Goal: Information Seeking & Learning: Understand process/instructions

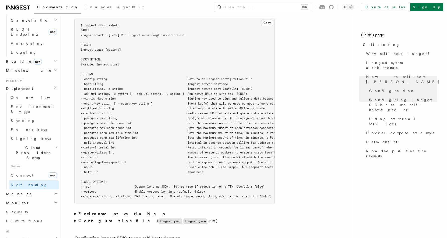
scroll to position [867, 0]
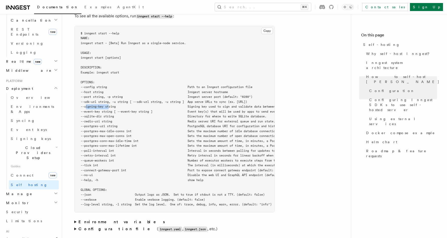
drag, startPoint x: 110, startPoint y: 94, endPoint x: 85, endPoint y: 95, distance: 24.6
click at [85, 105] on span "--signing-key string Signing key used to sign and validate data between the ser…" at bounding box center [197, 107] width 232 height 4
copy span "--signing-key"
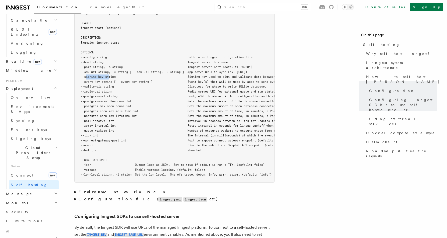
scroll to position [884, 0]
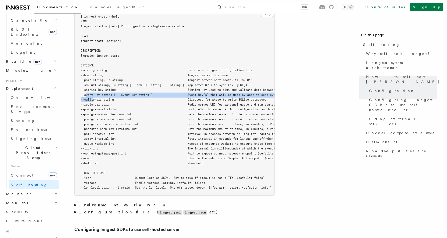
drag, startPoint x: 85, startPoint y: 84, endPoint x: 94, endPoint y: 85, distance: 8.8
click at [94, 85] on pre "$ inngest start --help NAME: inngest start - [Beta] Run Inngest as a single-nod…" at bounding box center [175, 102] width 200 height 186
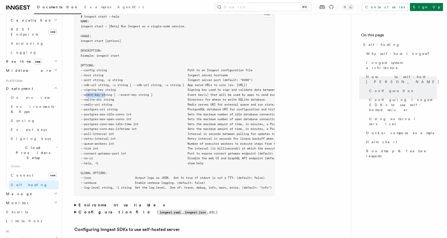
drag, startPoint x: 106, startPoint y: 82, endPoint x: 86, endPoint y: 82, distance: 19.8
click at [86, 93] on span "--event-key string [ --event-key string ] Event key(s) that will be used by app…" at bounding box center [194, 95] width 226 height 4
copy span "--event-key"
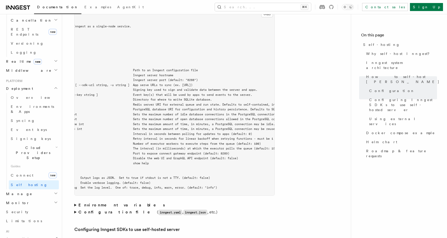
scroll to position [0, 0]
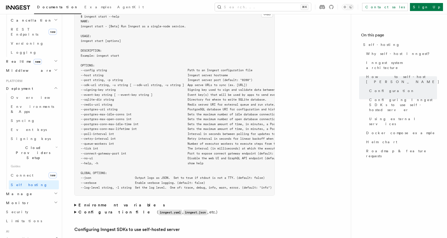
click at [90, 161] on span "--help, -h show help" at bounding box center [142, 163] width 123 height 4
click at [103, 156] on span "--no-ui Disable the web UI and GraphQL API endpoint (default: false)" at bounding box center [187, 158] width 212 height 4
click at [101, 152] on span "--connect-gateway-port int Port to expose connect gateway endpoint (default: 82…" at bounding box center [183, 154] width 204 height 4
click at [104, 147] on span "--tick int The interval (in milliseconds) at which the executor polls the queue…" at bounding box center [207, 149] width 253 height 4
click at [107, 142] on span "--queue-workers int Number of executor workers to execute steps from the queue …" at bounding box center [198, 144] width 235 height 4
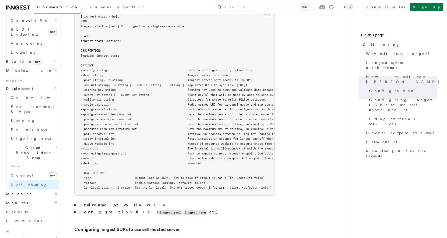
click at [111, 132] on span "--poll-interval int Interval in seconds between polling for updates to apps (de…" at bounding box center [194, 134] width 226 height 4
click at [113, 132] on span "--poll-interval int Interval in seconds between polling for updates to apps (de…" at bounding box center [194, 134] width 226 height 4
drag, startPoint x: 113, startPoint y: 121, endPoint x: 86, endPoint y: 121, distance: 26.8
click at [86, 132] on span "--poll-interval int Interval in seconds between polling for updates to apps (de…" at bounding box center [194, 134] width 226 height 4
copy span "--poll-interval"
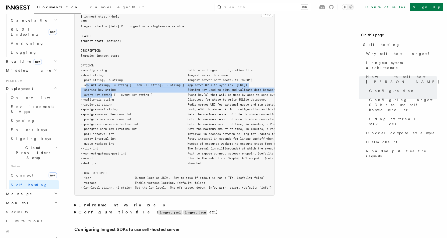
drag, startPoint x: 86, startPoint y: 72, endPoint x: 113, endPoint y: 84, distance: 29.2
click at [113, 84] on pre "$ inngest start --help NAME: inngest start - [Beta] Run Inngest as a single-nod…" at bounding box center [175, 102] width 200 height 186
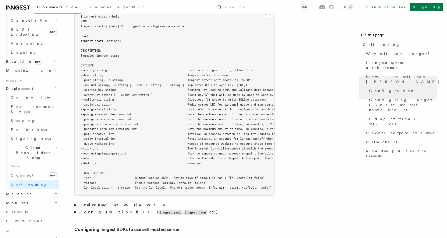
click at [112, 132] on span "--poll-interval int Interval in seconds between polling for updates to apps (de…" at bounding box center [194, 134] width 226 height 4
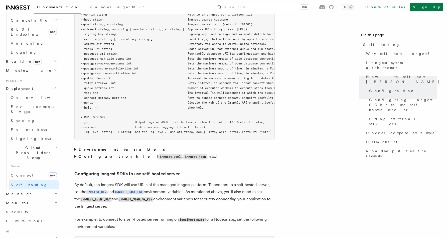
click at [98, 147] on strong "Environment variables" at bounding box center [121, 149] width 87 height 5
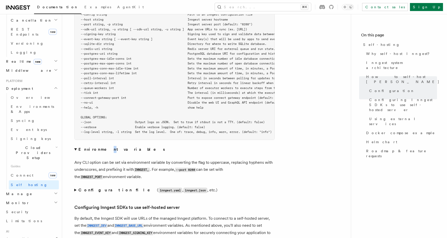
click at [99, 147] on strong "Environment variables" at bounding box center [121, 149] width 87 height 5
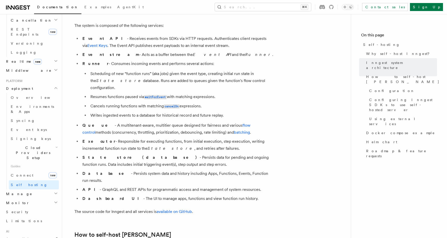
scroll to position [293, 0]
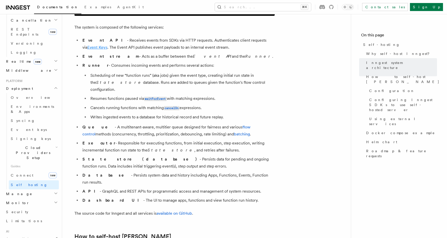
click at [108, 45] on link "Event Keys" at bounding box center [97, 47] width 20 height 5
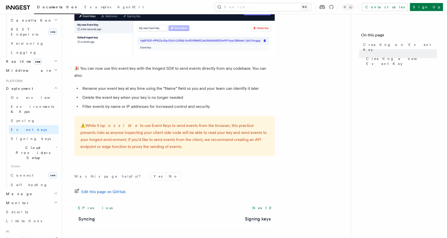
scroll to position [328, 0]
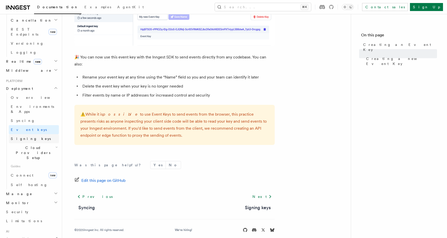
click at [23, 137] on span "Signing keys" at bounding box center [31, 139] width 40 height 4
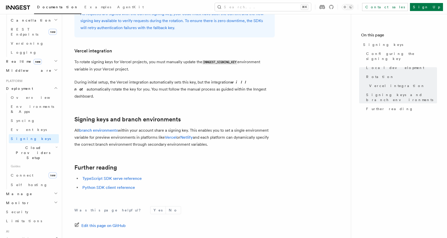
scroll to position [497, 0]
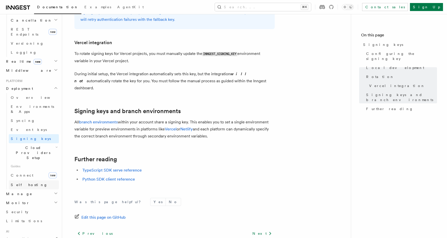
click at [25, 180] on link "Self hosting" at bounding box center [34, 184] width 50 height 9
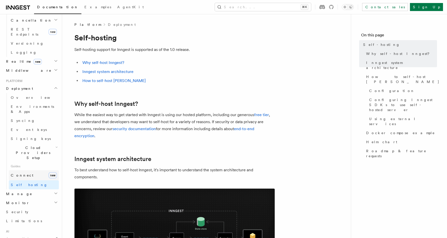
click at [41, 170] on link "Connect new" at bounding box center [34, 175] width 50 height 10
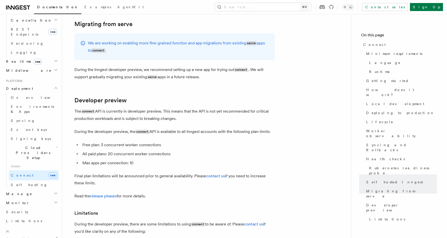
scroll to position [2655, 0]
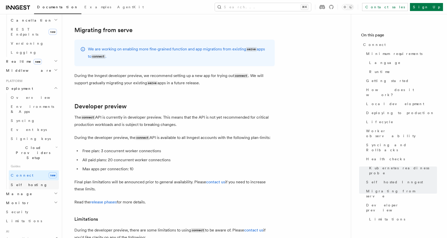
click at [26, 182] on span "Self hosting" at bounding box center [29, 184] width 37 height 5
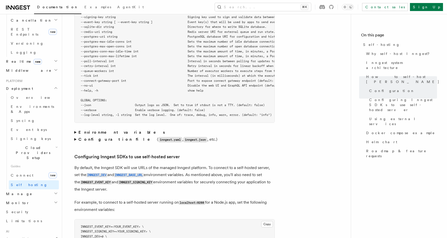
scroll to position [968, 0]
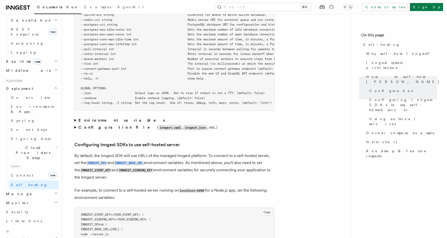
click at [76, 117] on summary "Environment variables" at bounding box center [174, 120] width 201 height 7
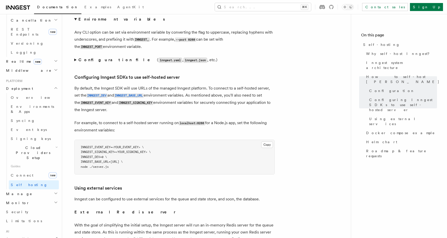
scroll to position [1072, 0]
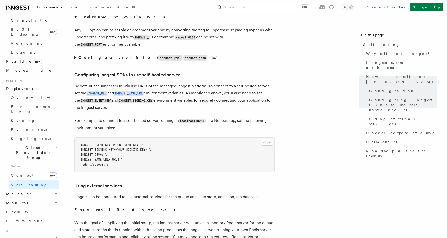
click at [122, 143] on span "INNGEST_EVENT_KEY=<YOUR_EVENT_KEY> \" at bounding box center [112, 145] width 63 height 4
click at [98, 158] on span "INNGEST_BASE_URL=[URL] \" at bounding box center [102, 160] width 42 height 4
copy span "INNGEST_BASE_URL"
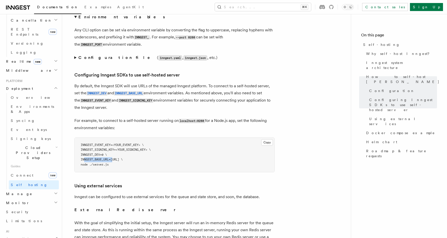
drag, startPoint x: 115, startPoint y: 151, endPoint x: 153, endPoint y: 152, distance: 38.4
click at [123, 158] on span "INNGEST_BASE_URL=[URL] \" at bounding box center [102, 160] width 42 height 4
copy span "[URL]"
